Goal: Navigation & Orientation: Find specific page/section

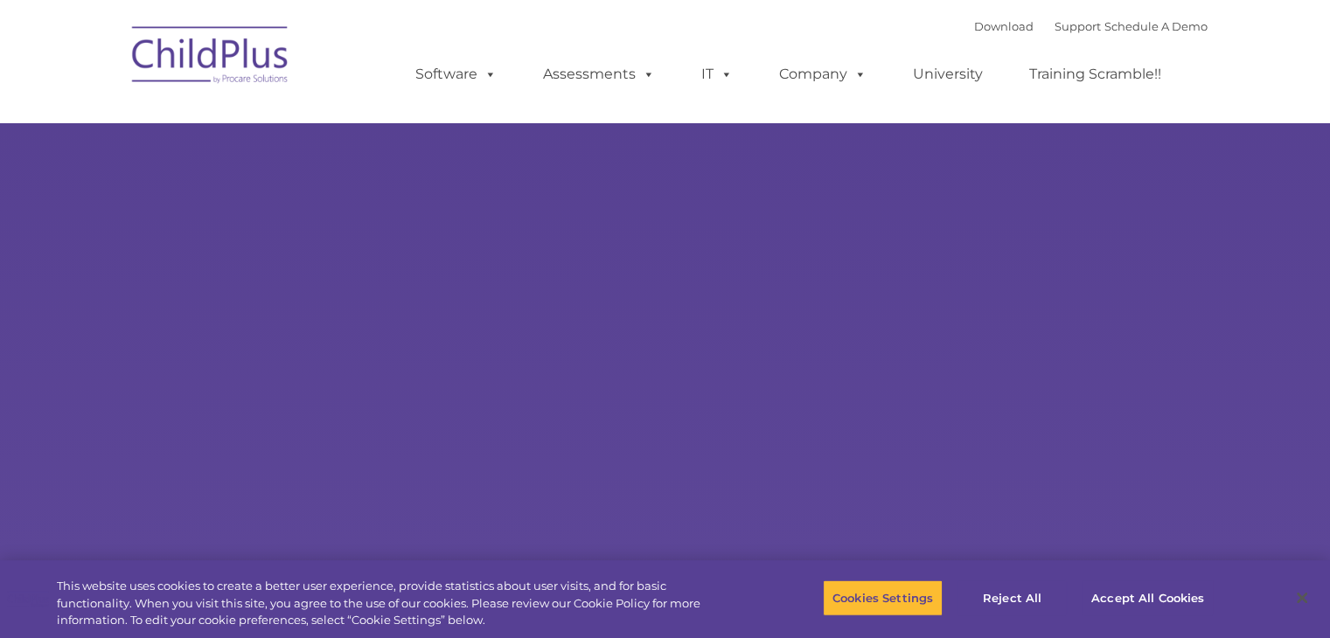
select select "MEDIUM"
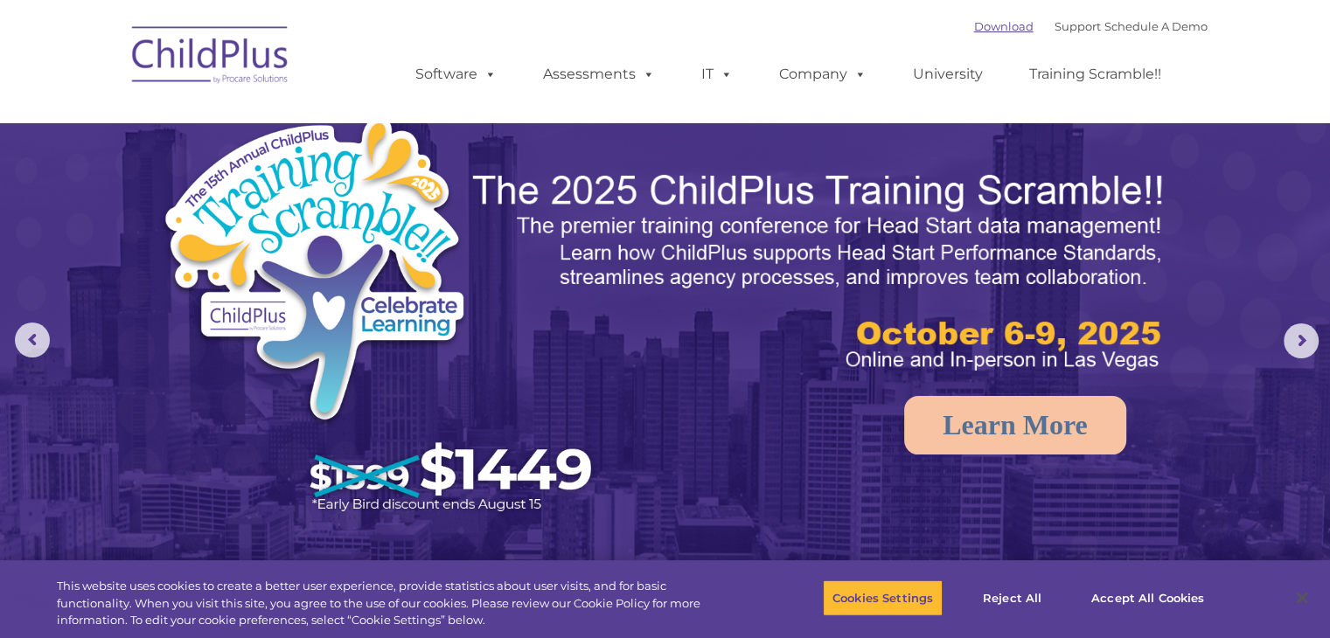
click at [986, 28] on link "Download" at bounding box center [1003, 26] width 59 height 14
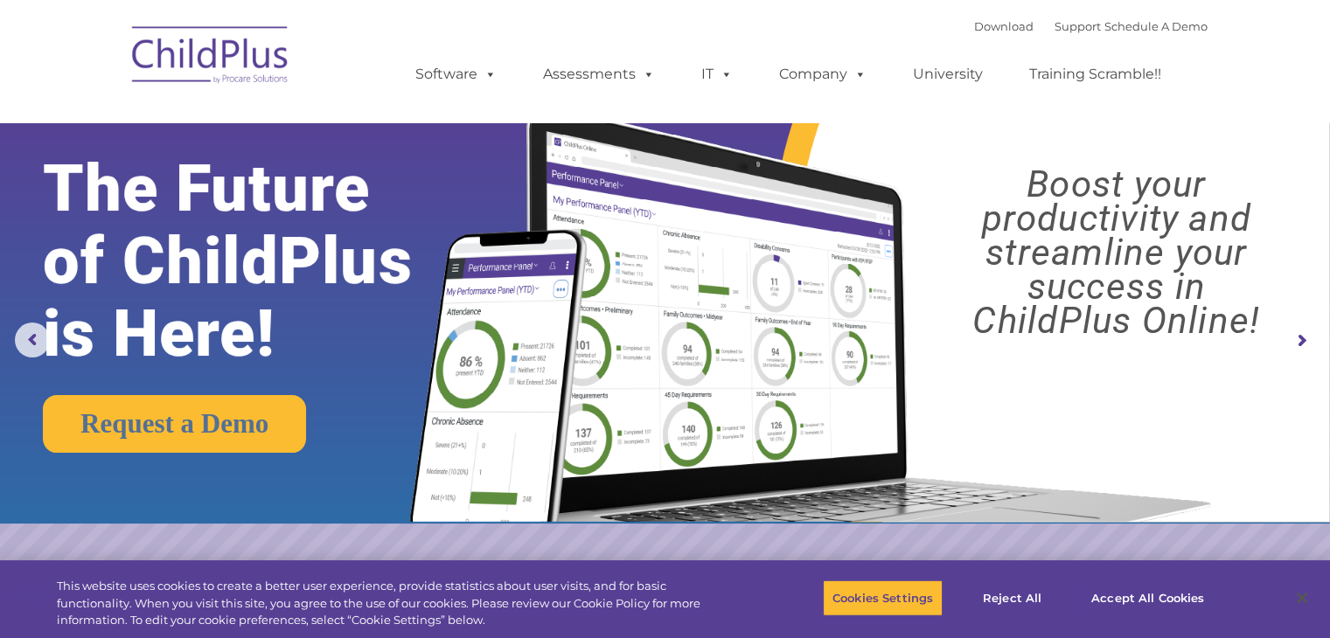
click at [708, 185] on img at bounding box center [806, 296] width 834 height 451
click at [485, 77] on span at bounding box center [487, 74] width 19 height 17
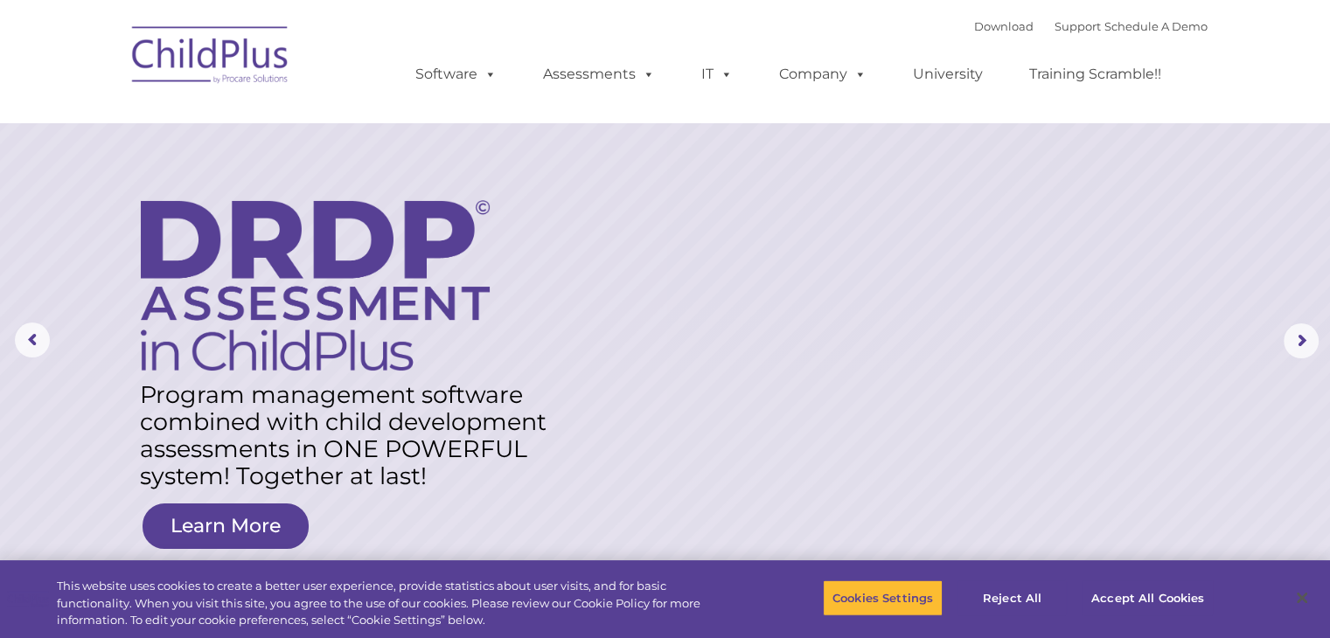
click at [857, 236] on rs-layer at bounding box center [665, 341] width 1330 height 682
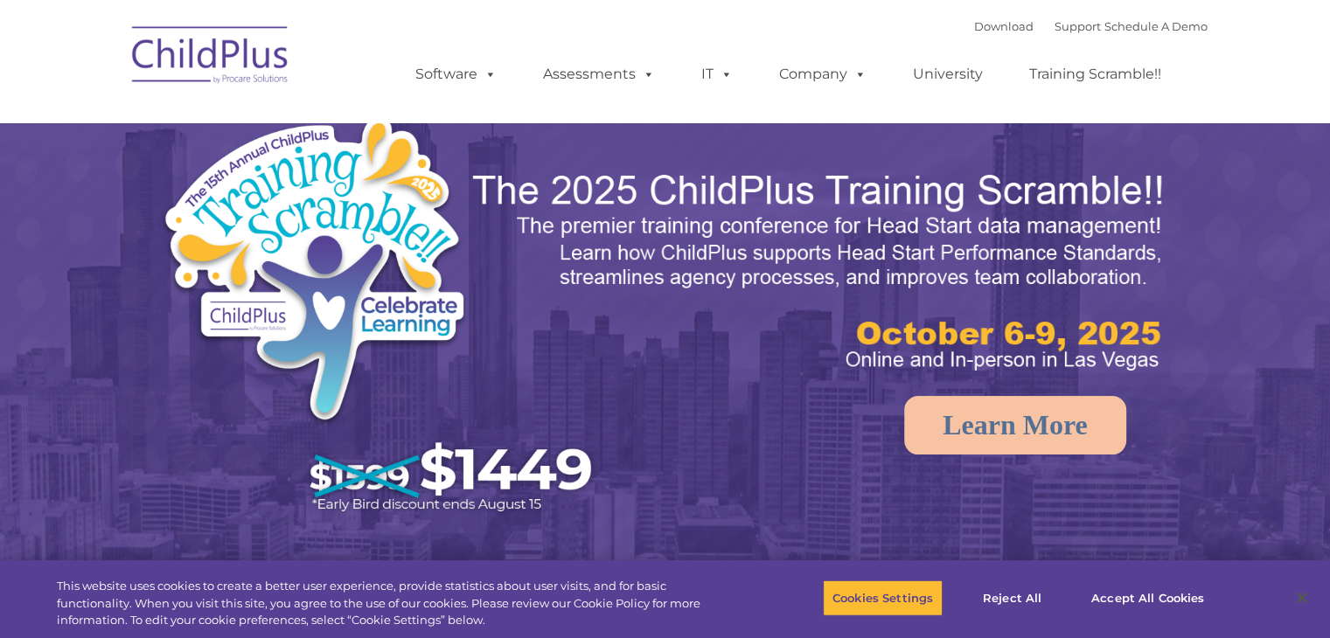
select select "MEDIUM"
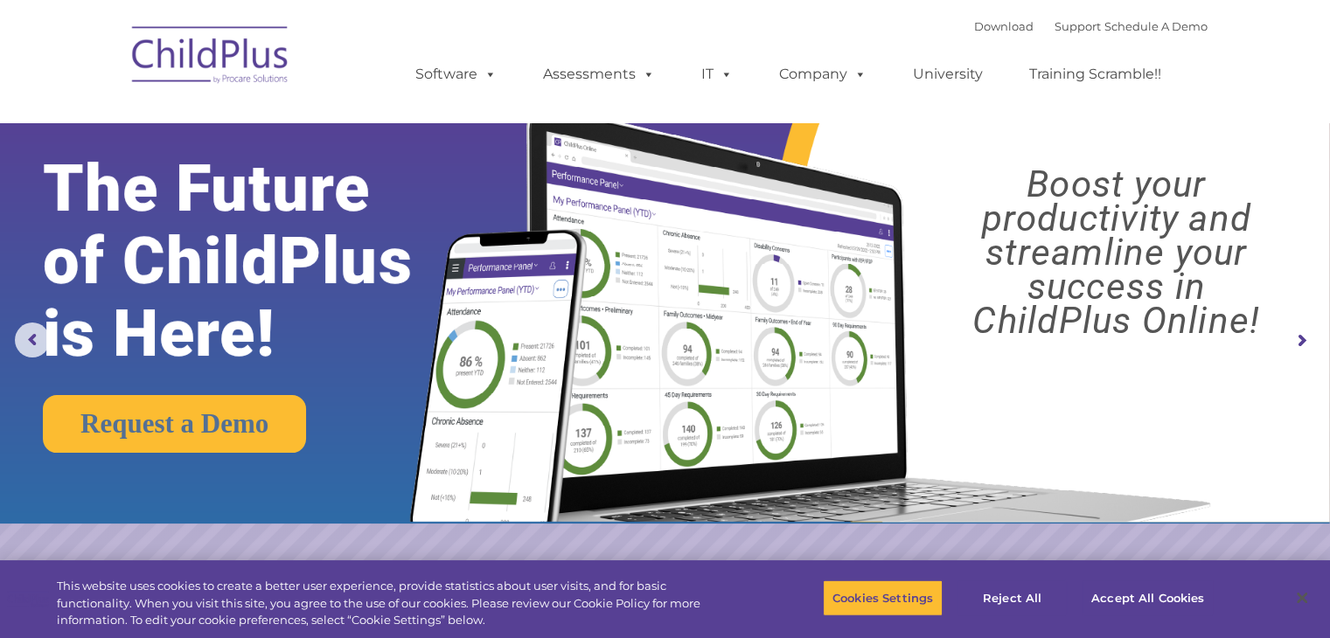
click at [182, 57] on img at bounding box center [210, 57] width 175 height 87
